Goal: Information Seeking & Learning: Learn about a topic

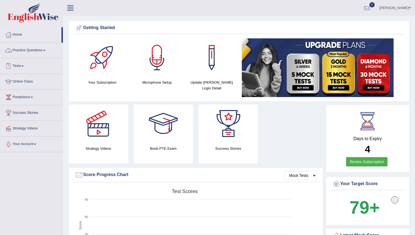
click at [28, 52] on link "Practice Questions" at bounding box center [31, 50] width 63 height 14
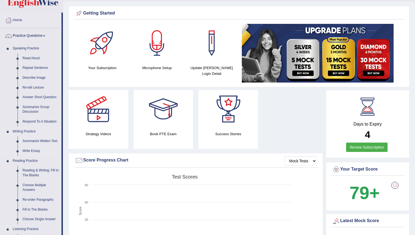
scroll to position [16, 0]
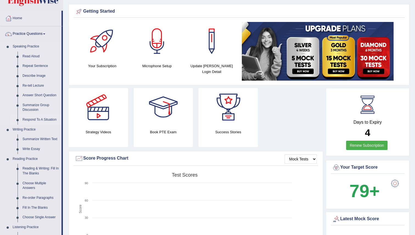
click at [38, 119] on link "Respond To A Situation" at bounding box center [40, 120] width 41 height 10
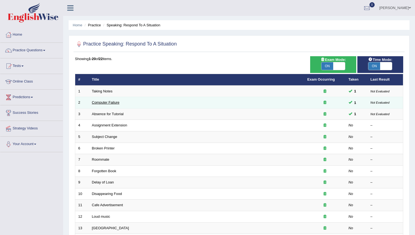
click at [97, 101] on link "Computer Failure" at bounding box center [105, 102] width 27 height 4
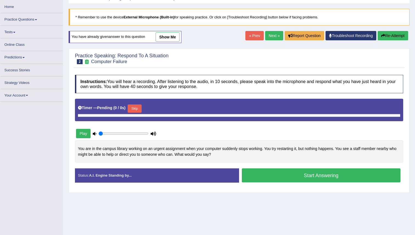
scroll to position [53, 0]
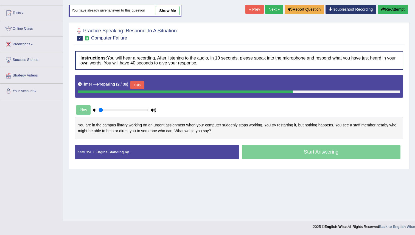
click at [172, 9] on link "show me" at bounding box center [168, 10] width 24 height 9
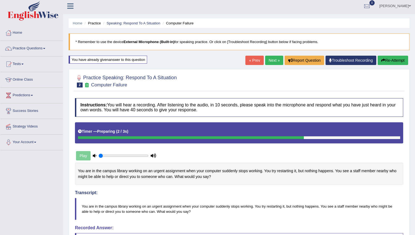
scroll to position [0, 0]
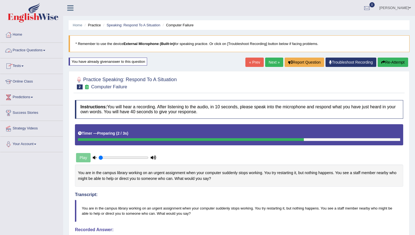
click at [19, 65] on link "Tests" at bounding box center [31, 65] width 63 height 14
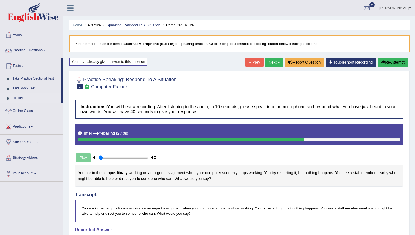
click at [17, 99] on link "History" at bounding box center [35, 98] width 51 height 10
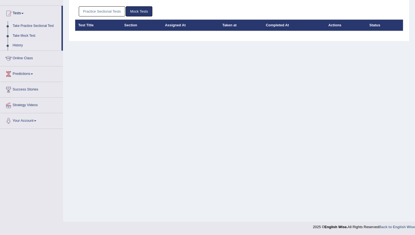
scroll to position [53, 0]
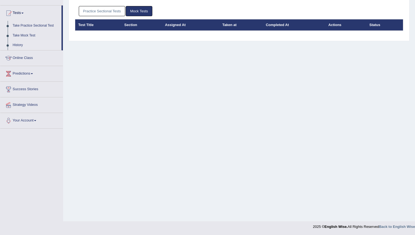
click at [89, 13] on link "Practice Sectional Tests" at bounding box center [102, 11] width 47 height 10
